Goal: Transaction & Acquisition: Subscribe to service/newsletter

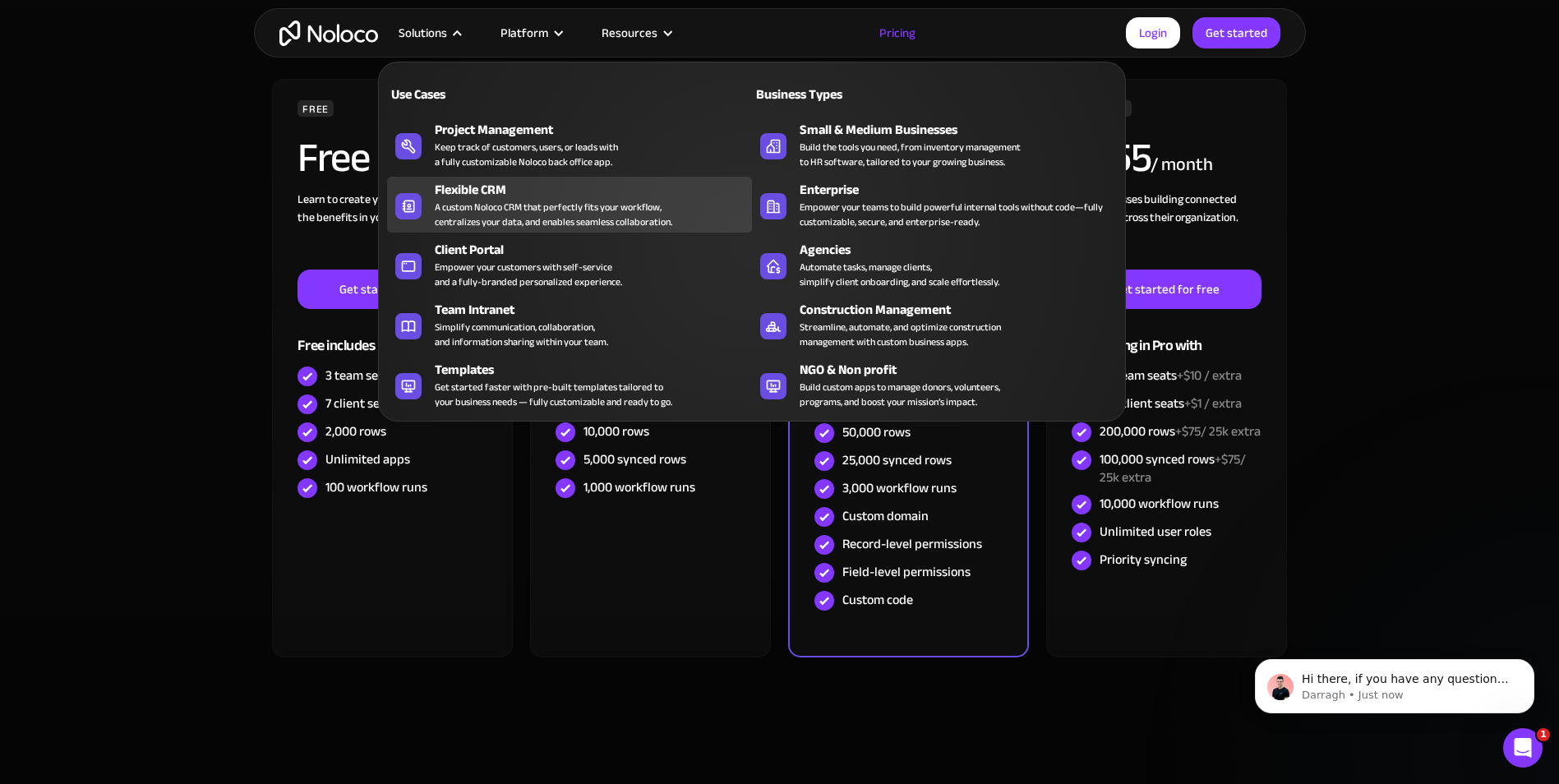
click at [467, 190] on div "Flexible CRM" at bounding box center [596, 189] width 324 height 20
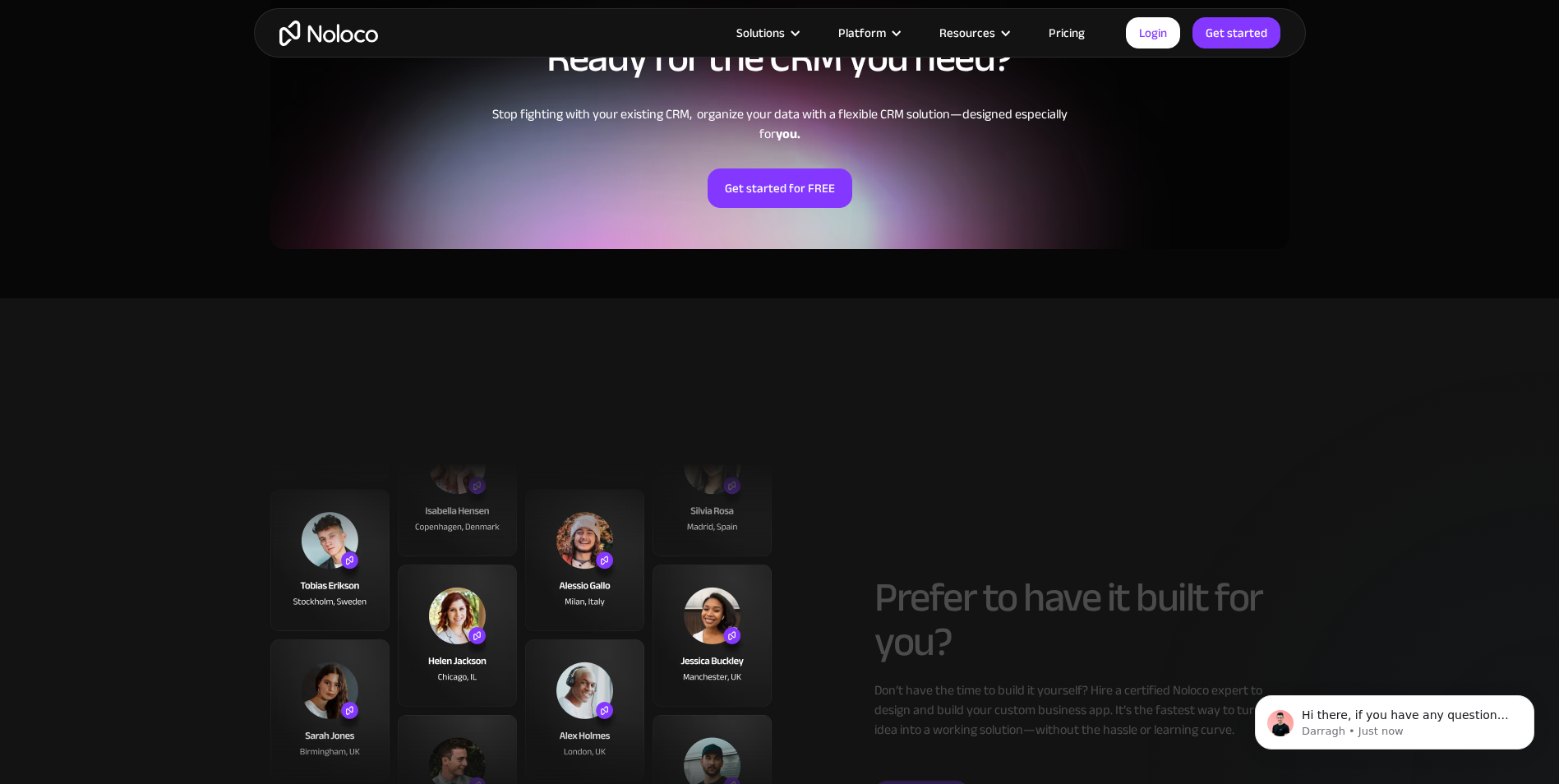
scroll to position [3615, 0]
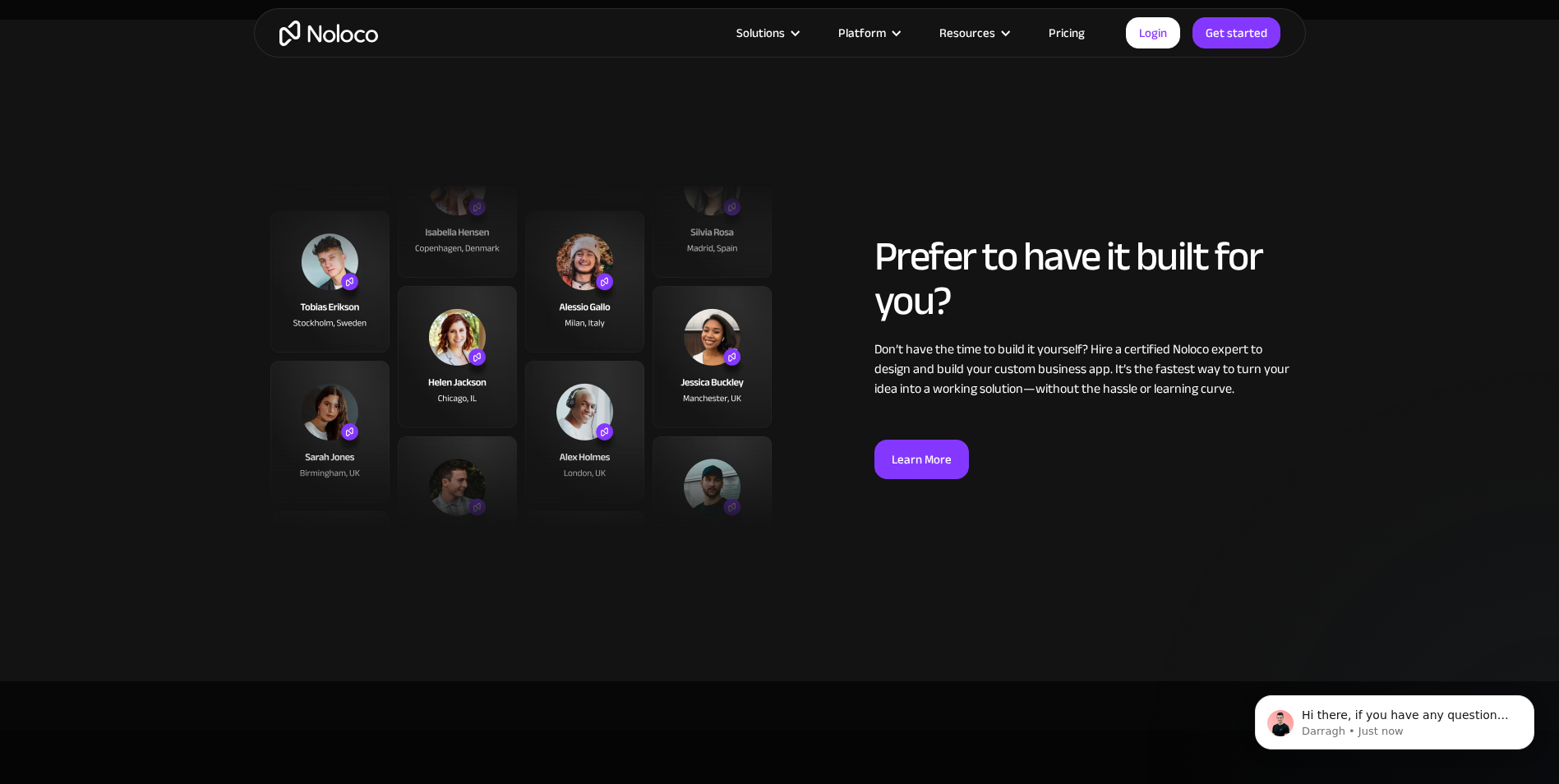
click at [1061, 23] on link "Pricing" at bounding box center [1066, 33] width 77 height 22
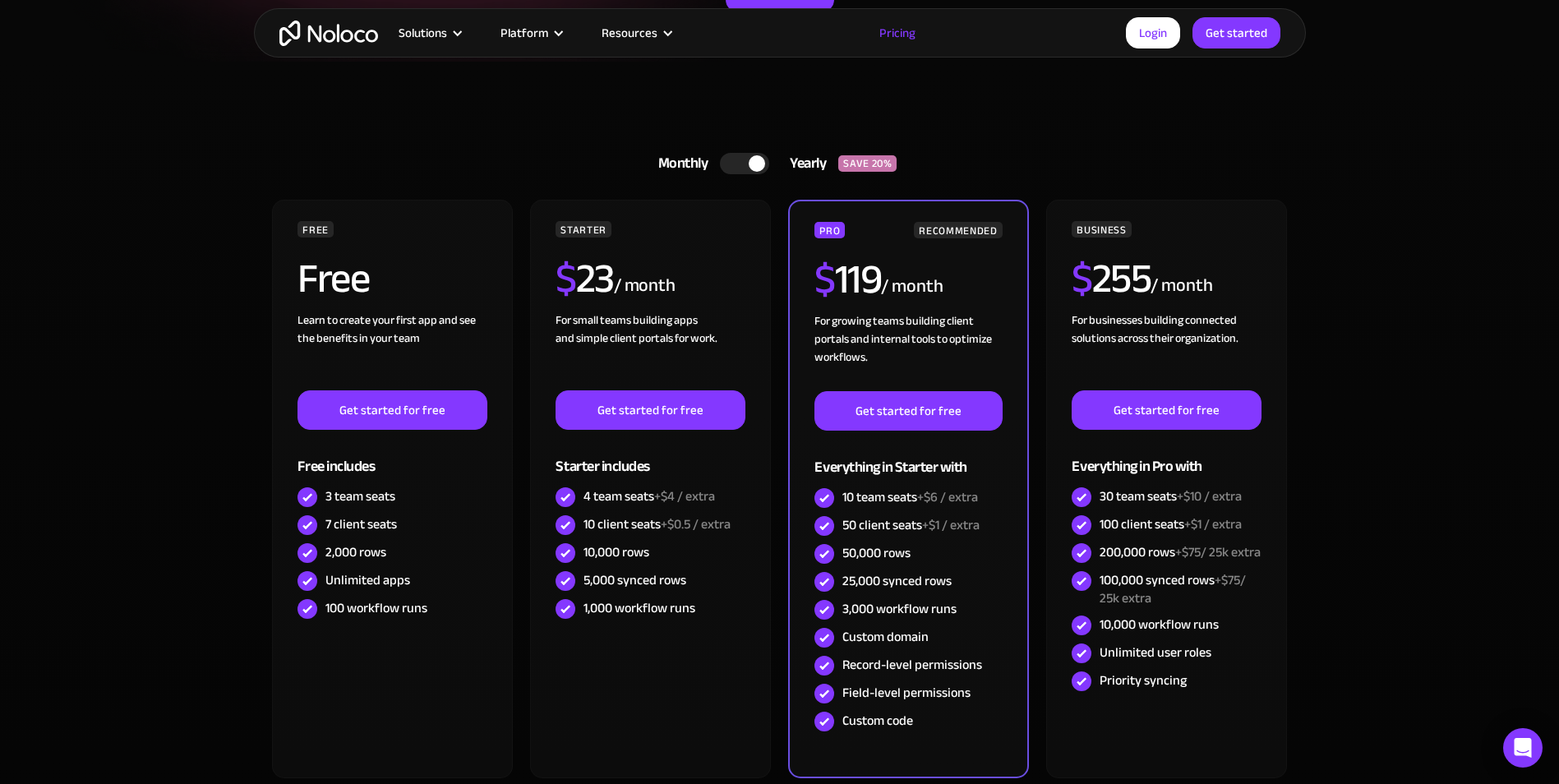
scroll to position [411, 0]
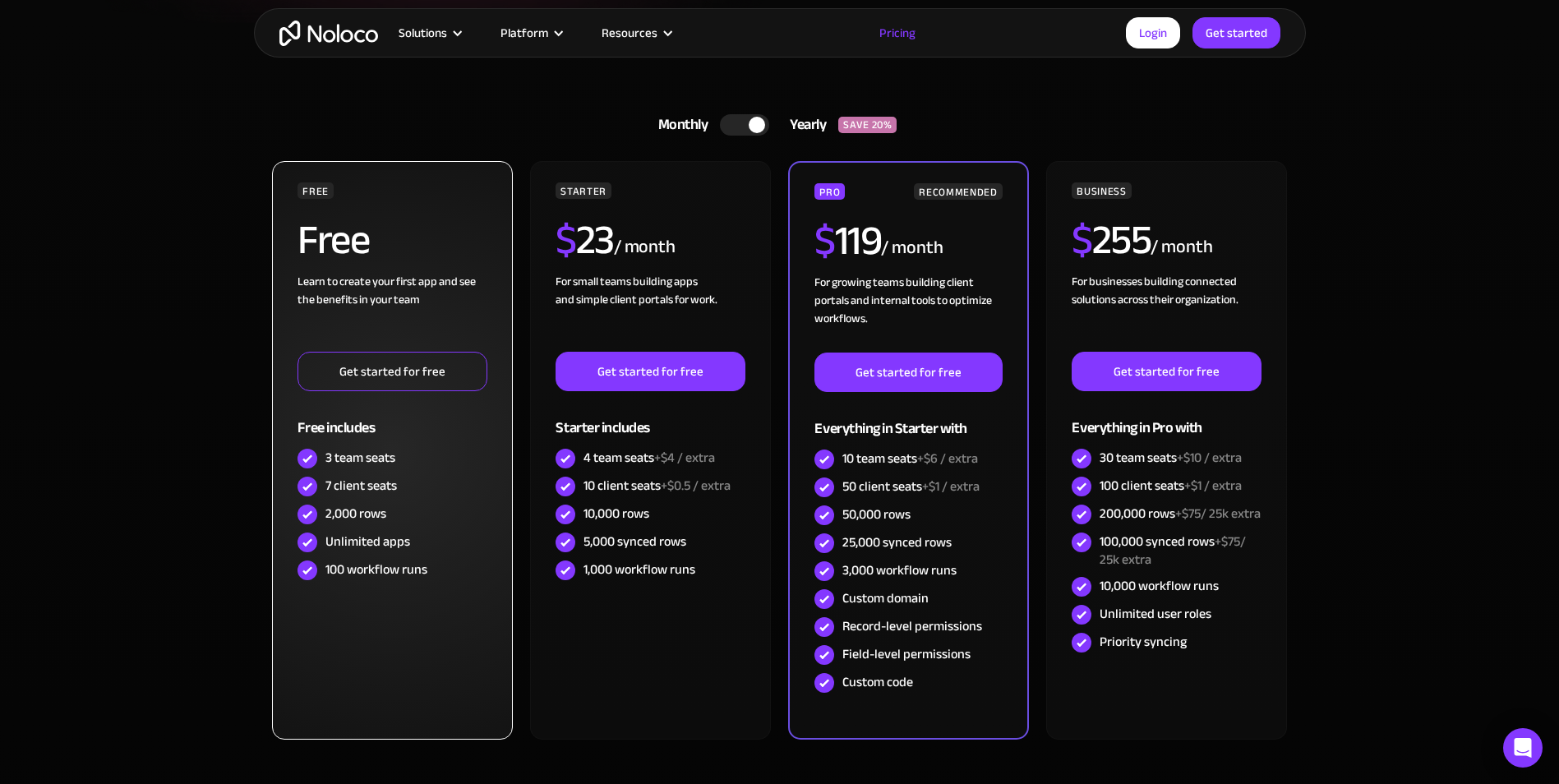
click at [315, 374] on link "Get started for free" at bounding box center [391, 371] width 189 height 39
